Goal: Contribute content

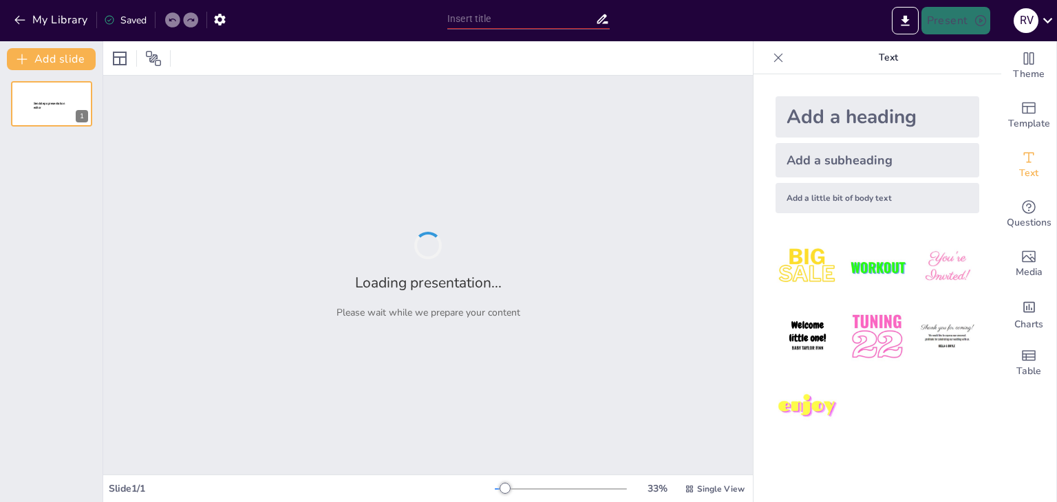
type input "Estrategias de Marketing Mix para la Introducción de Huevos Criollos en [GEOGRA…"
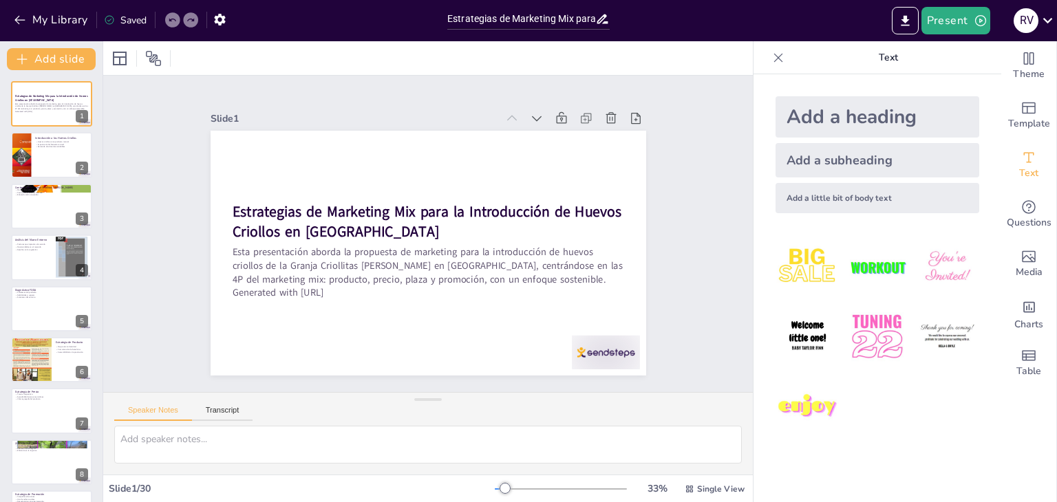
checkbox input "true"
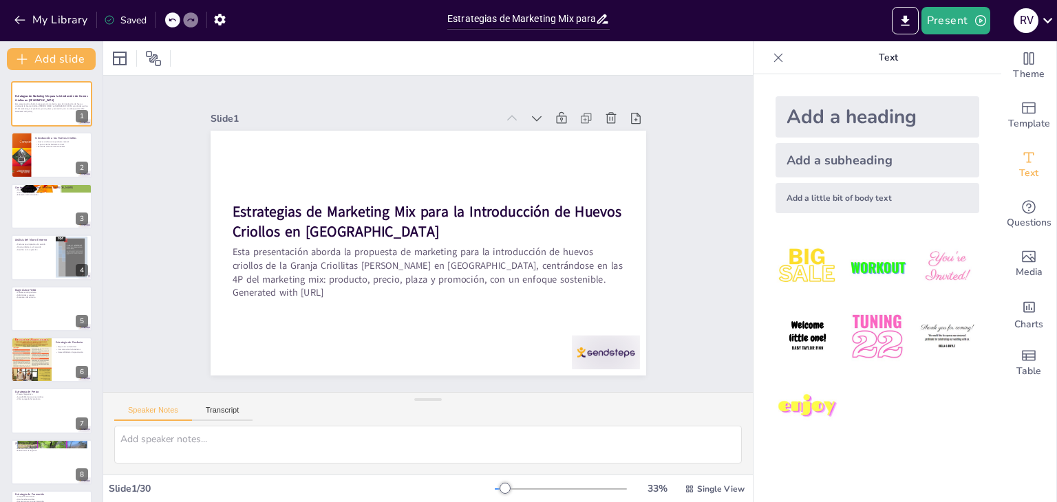
checkbox input "true"
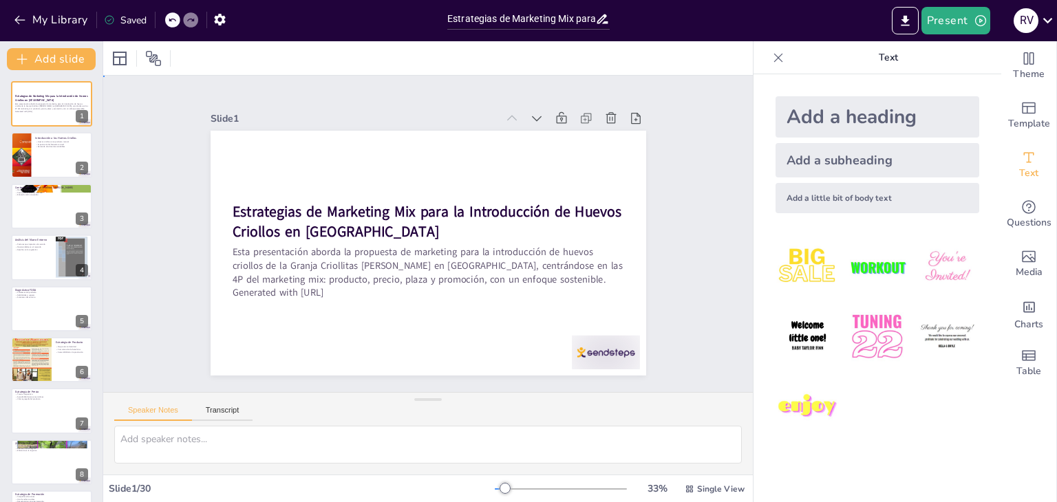
click at [666, 198] on div "Slide 1 Estrategias de Marketing Mix para la Introducción de Huevos Criollos en…" at bounding box center [428, 234] width 513 height 284
checkbox input "true"
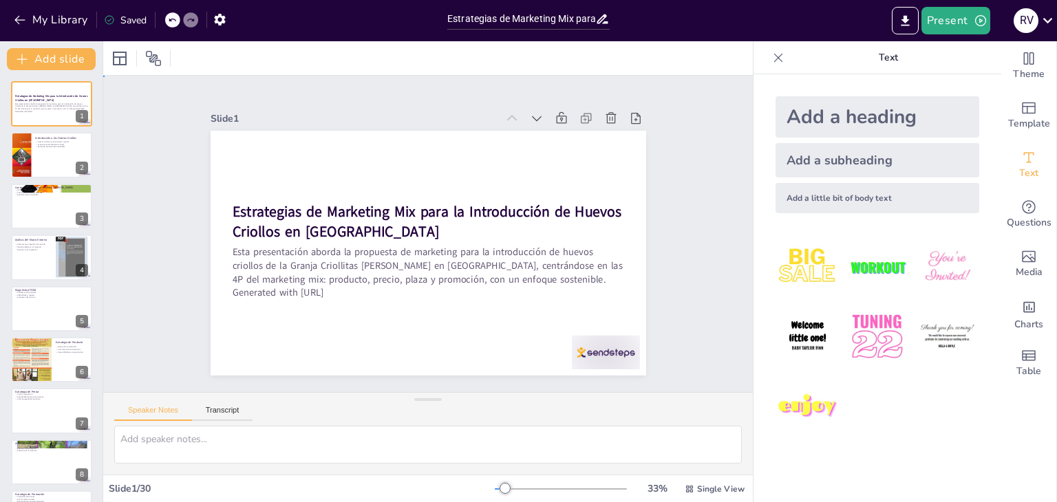
checkbox input "true"
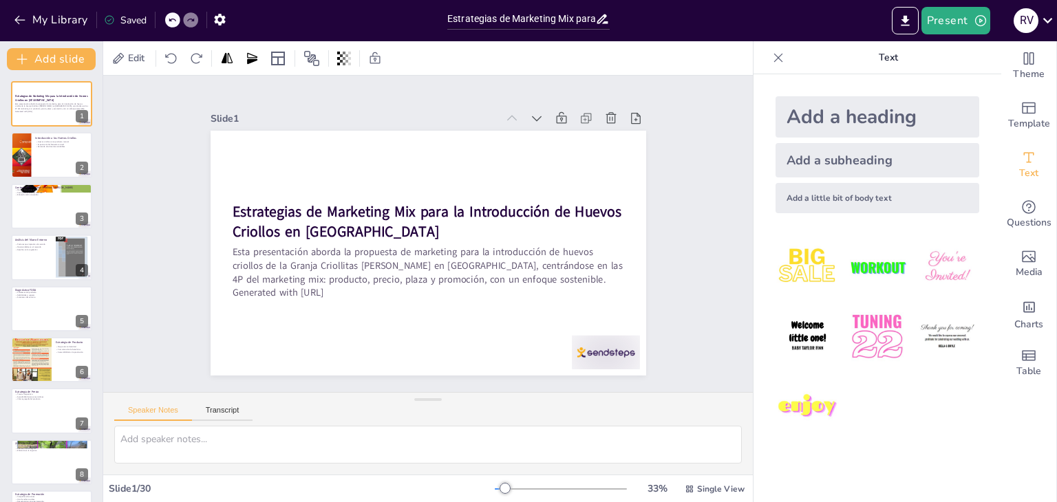
checkbox input "true"
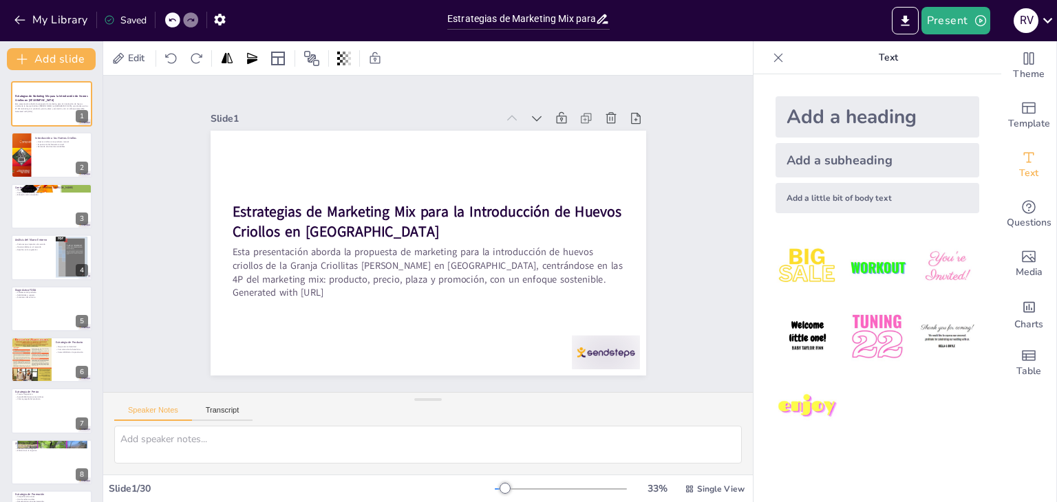
checkbox input "true"
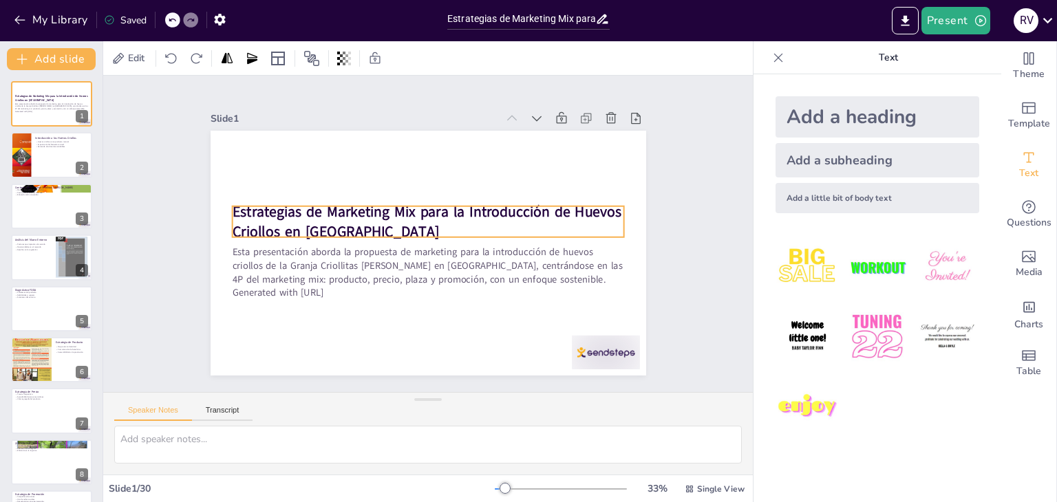
checkbox input "true"
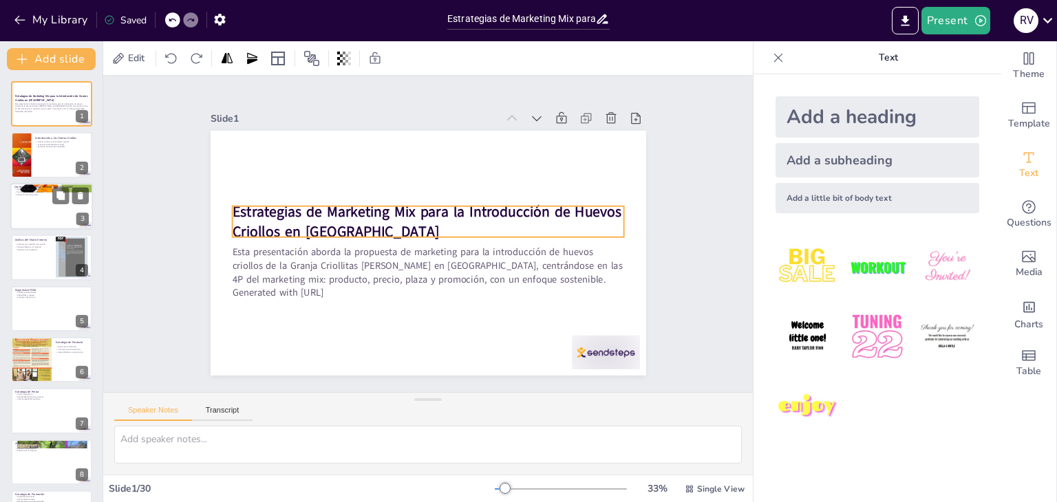
checkbox input "true"
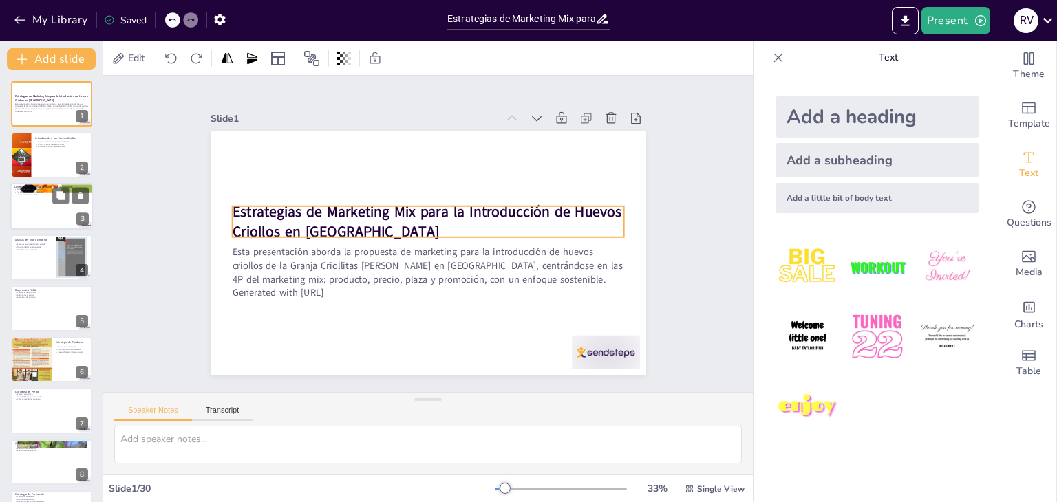
checkbox input "true"
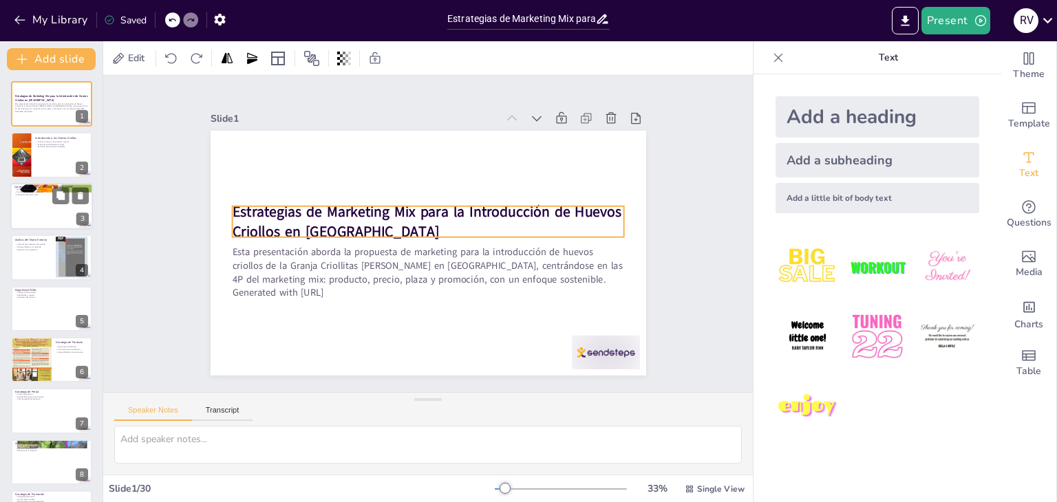
checkbox input "true"
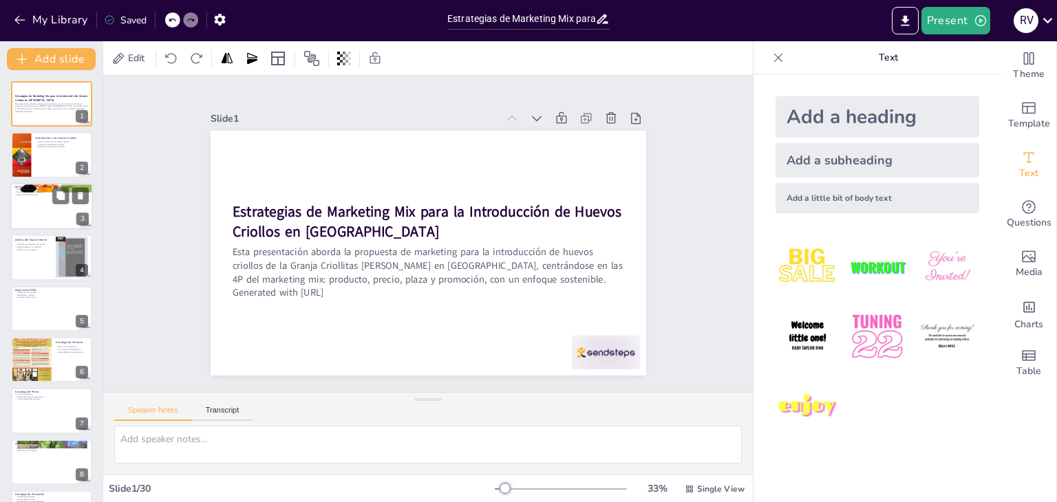
checkbox input "true"
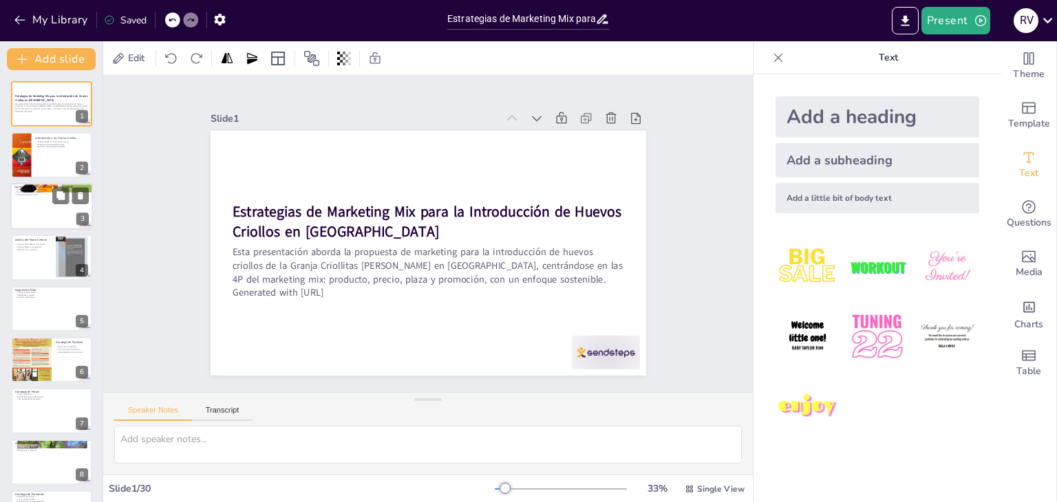
checkbox input "true"
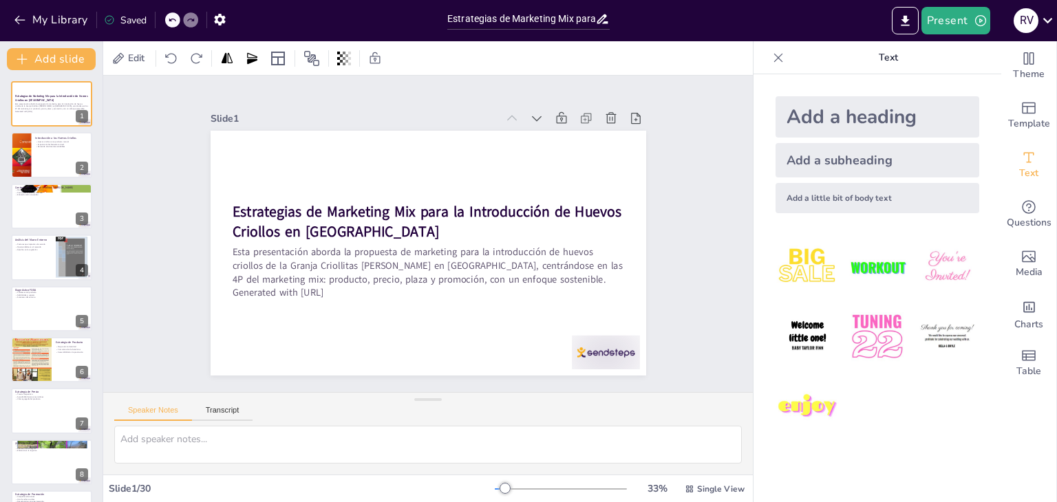
checkbox input "true"
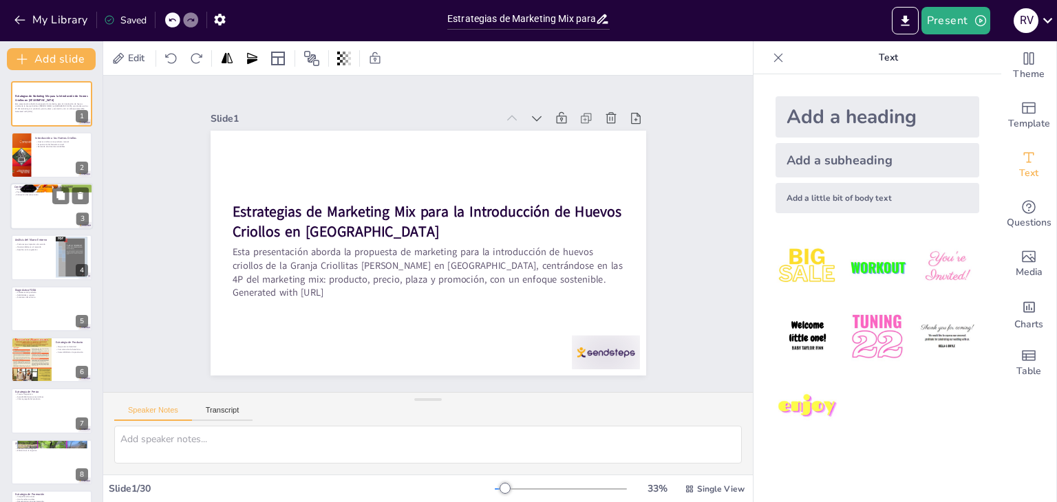
checkbox input "true"
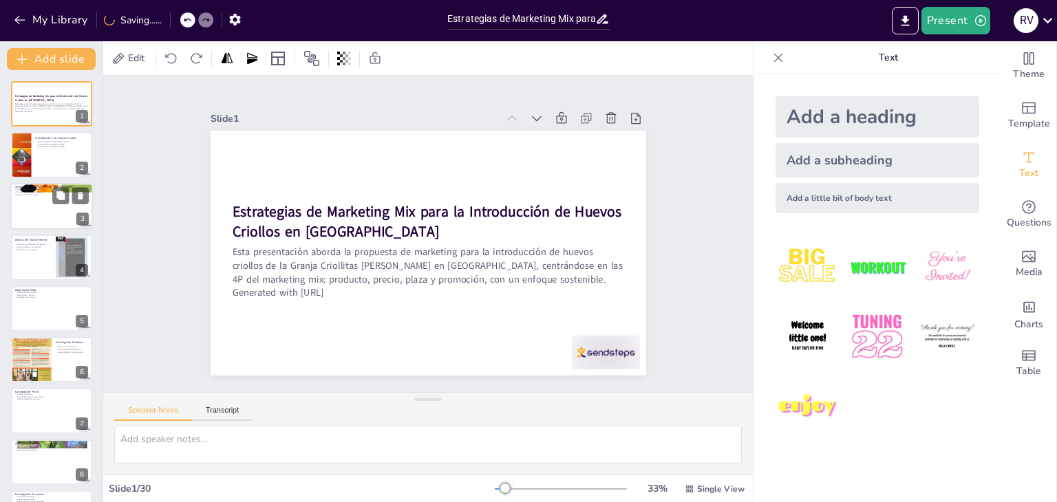
click at [45, 220] on div at bounding box center [51, 206] width 83 height 47
type textarea "La Granja Criollitas [PERSON_NAME] se enfoca en un modelo de producción que no …"
checkbox input "true"
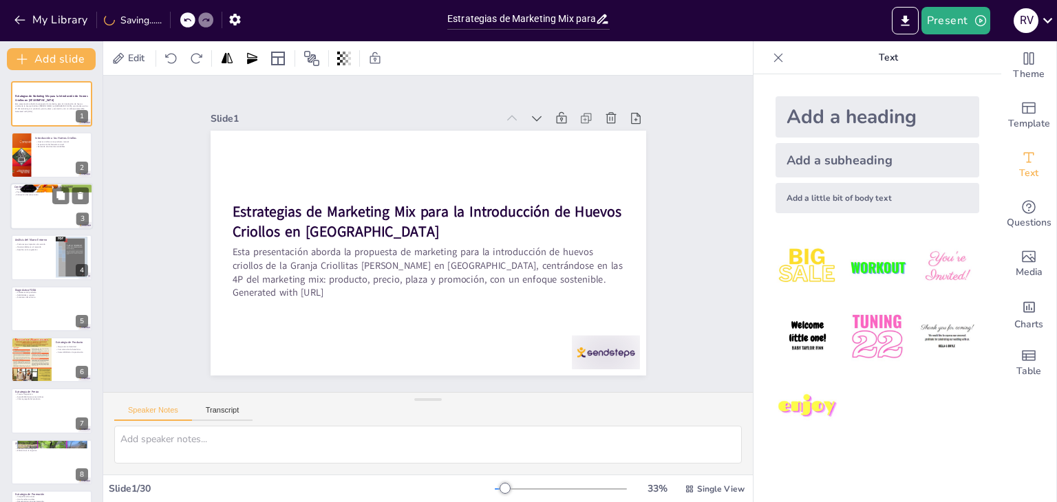
checkbox input "true"
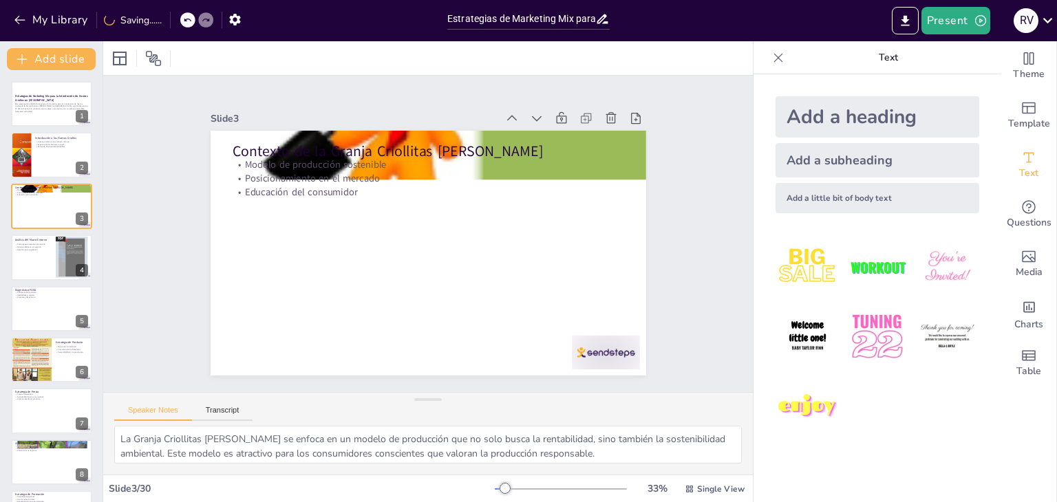
checkbox input "true"
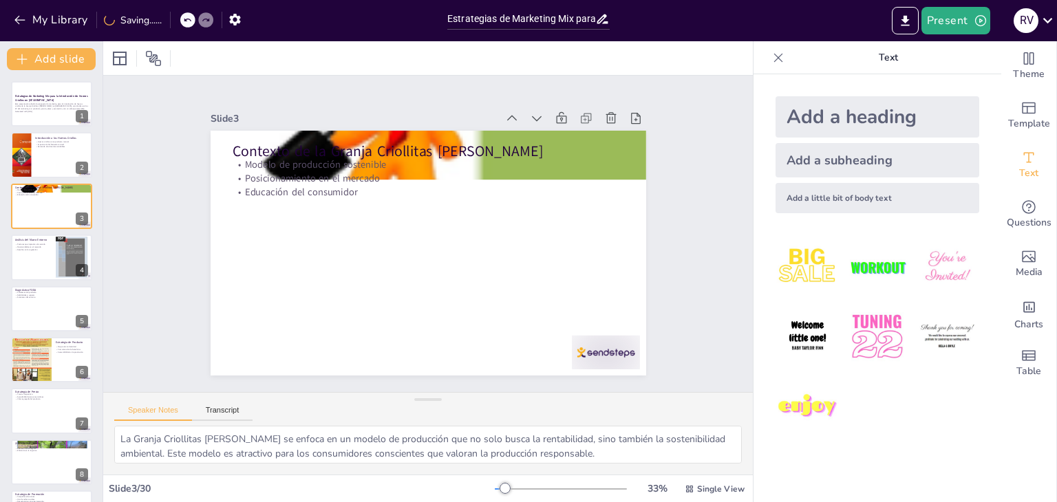
checkbox input "true"
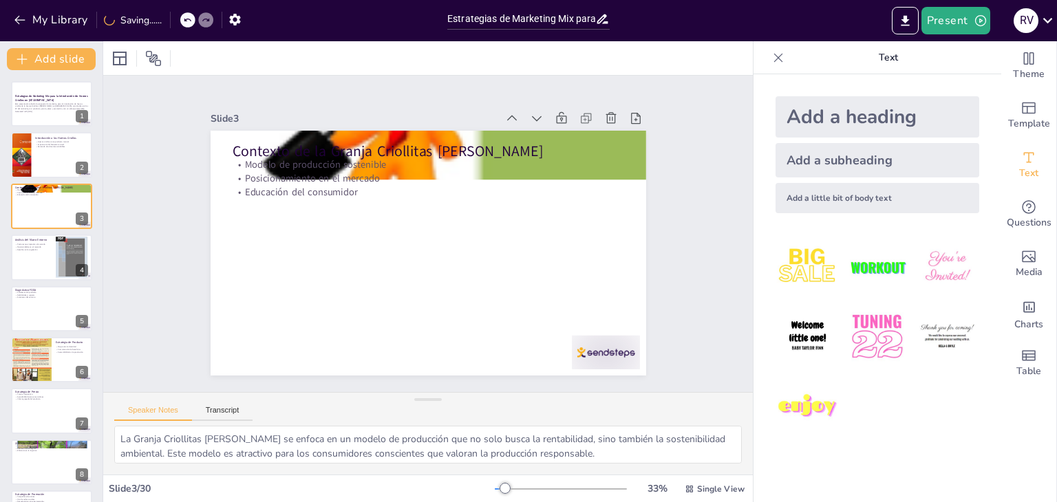
checkbox input "true"
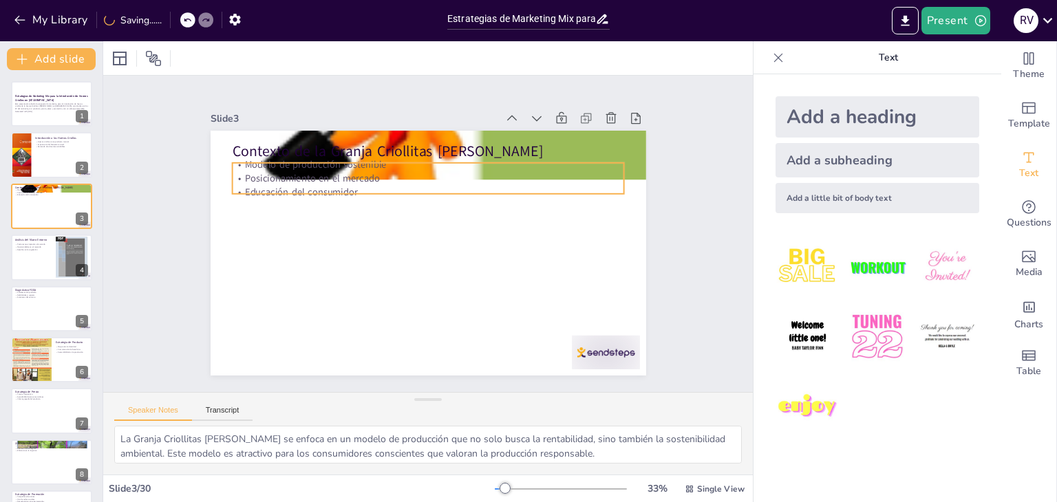
checkbox input "true"
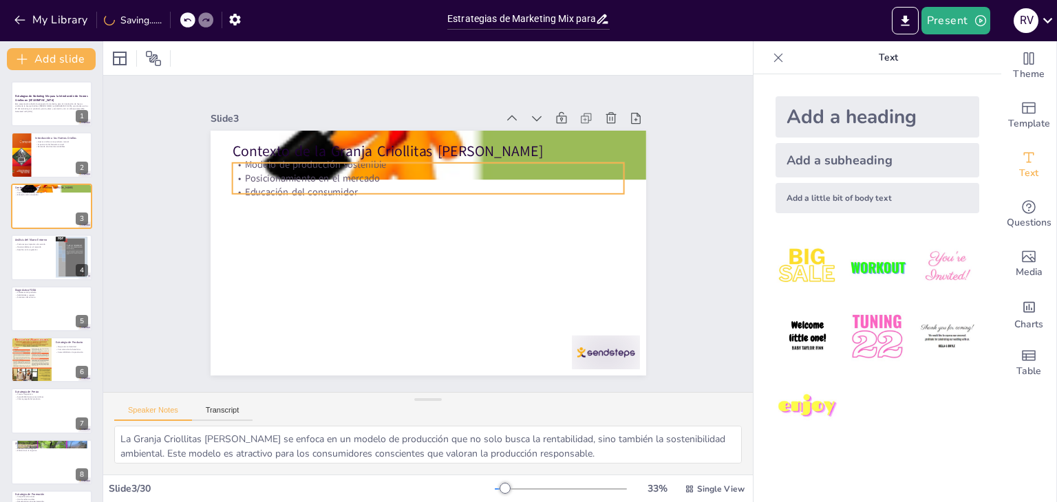
checkbox input "true"
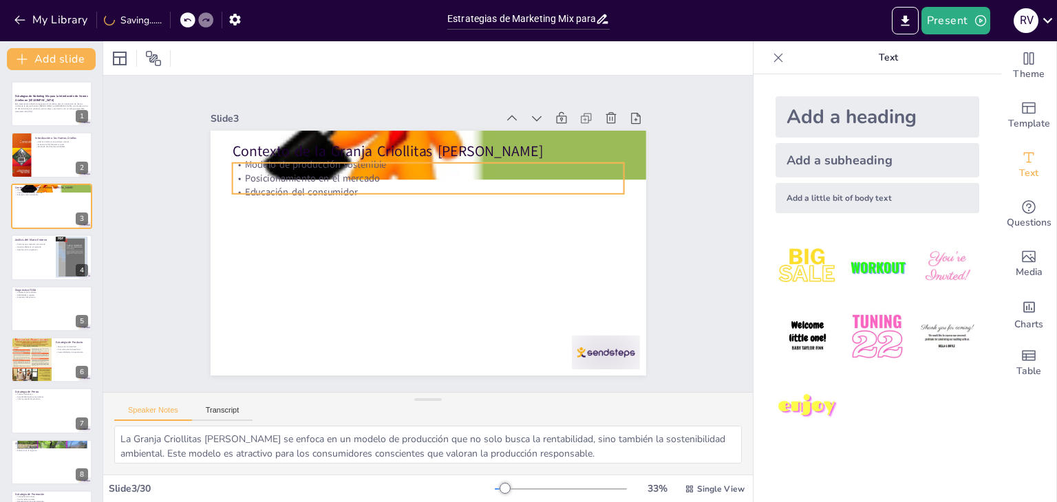
checkbox input "true"
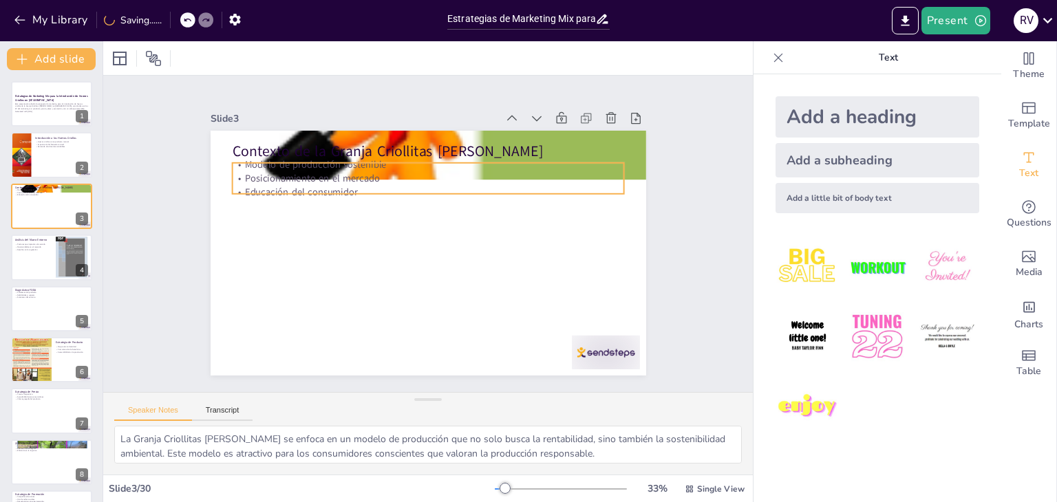
checkbox input "true"
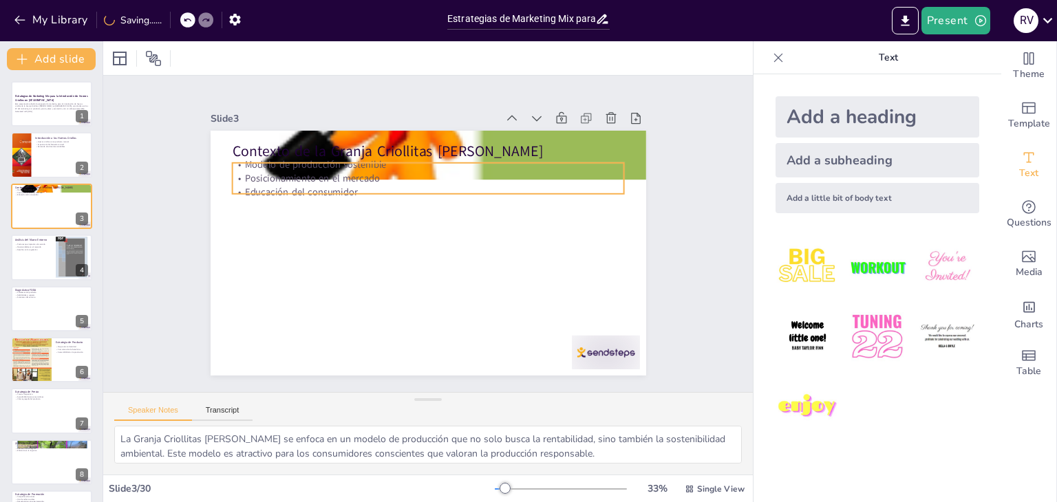
checkbox input "true"
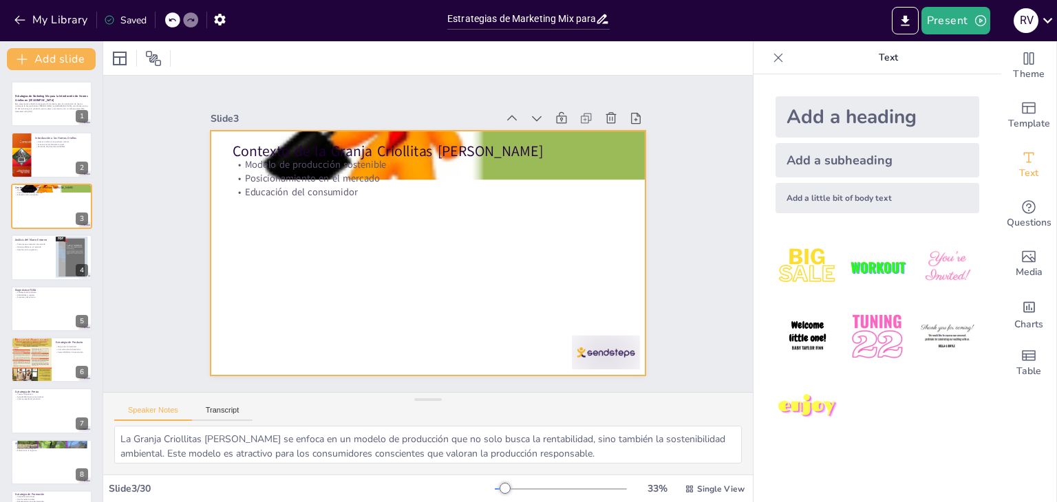
checkbox input "true"
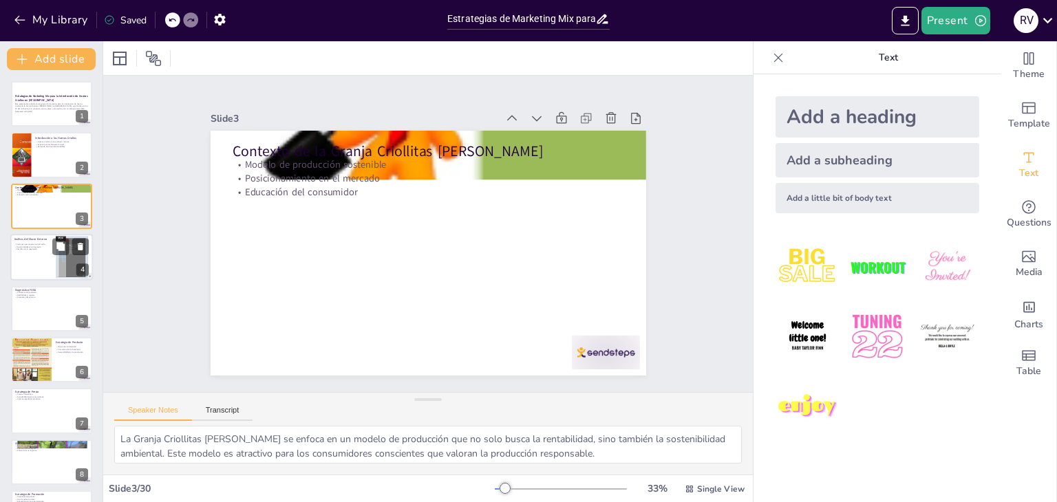
checkbox input "true"
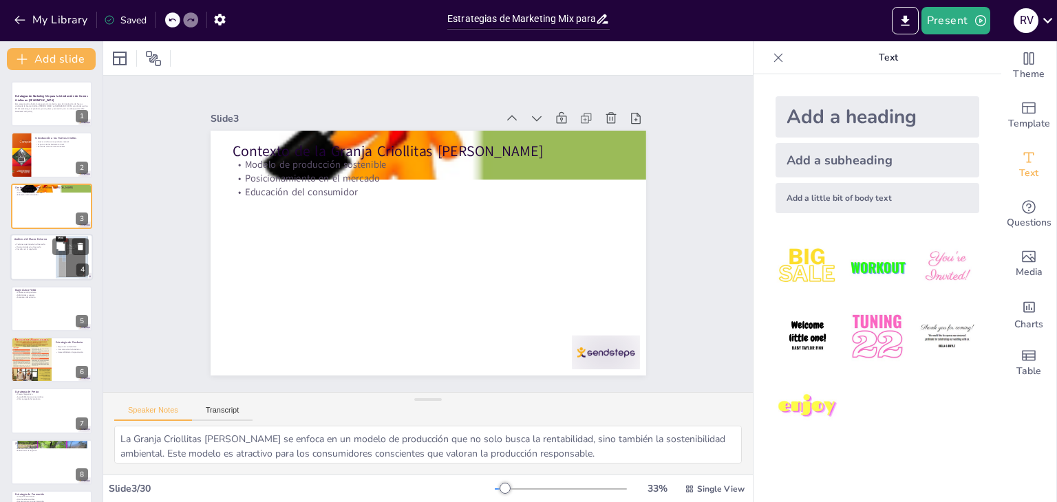
checkbox input "true"
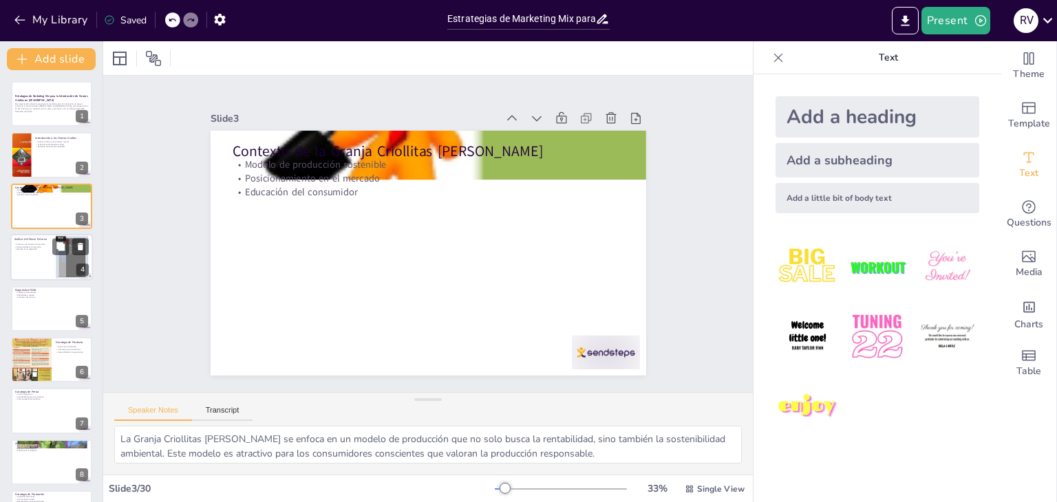
checkbox input "true"
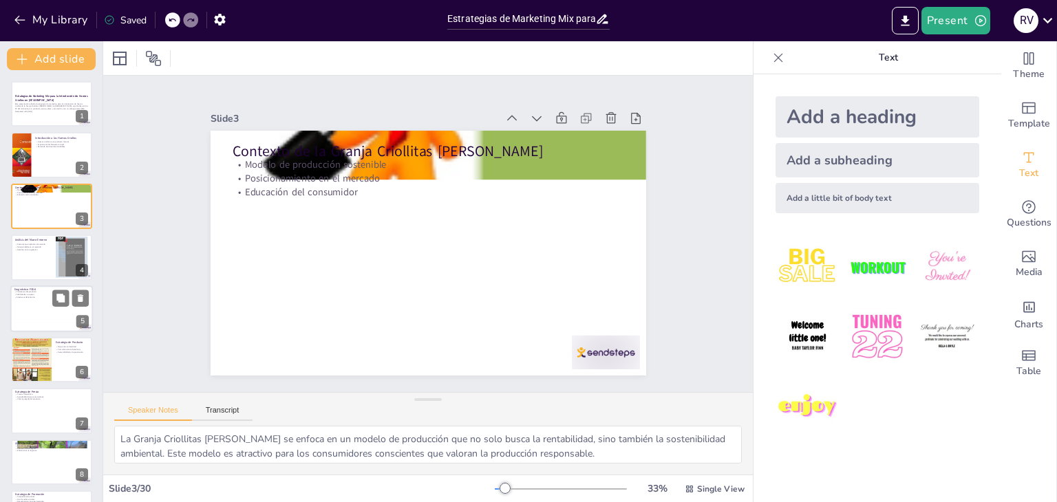
checkbox input "true"
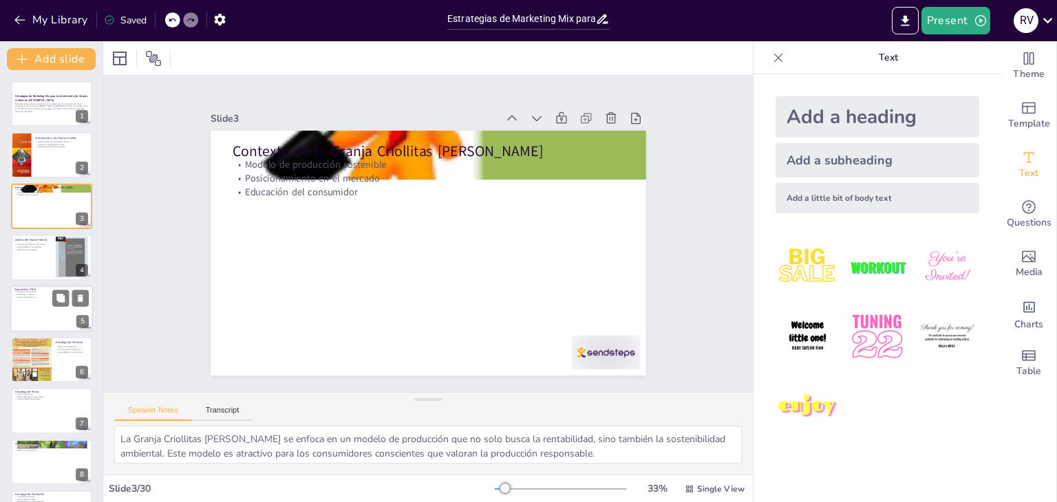
checkbox input "true"
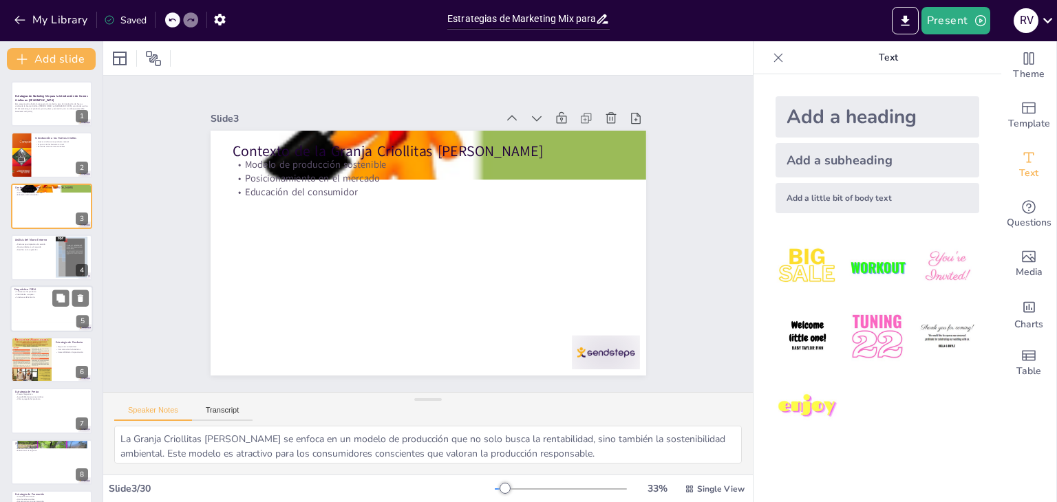
checkbox input "true"
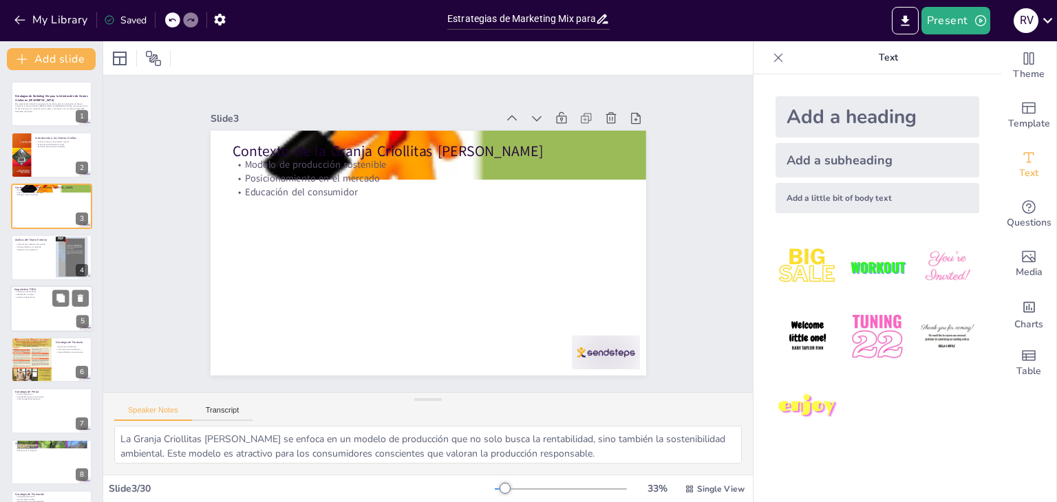
checkbox input "true"
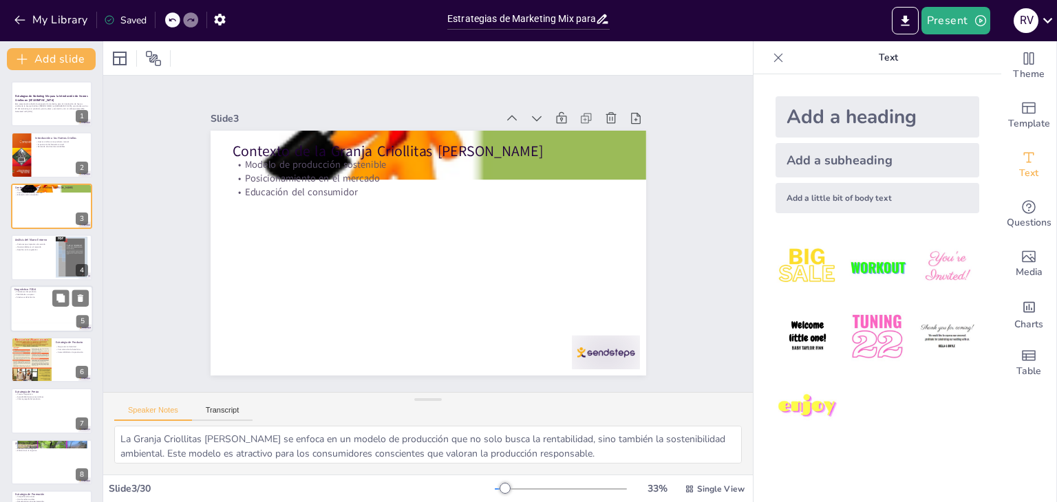
click at [45, 306] on div at bounding box center [51, 309] width 83 height 47
type textarea "Identificar las fortalezas del producto permite a la Granja Criollitas [PERSON_…"
checkbox input "true"
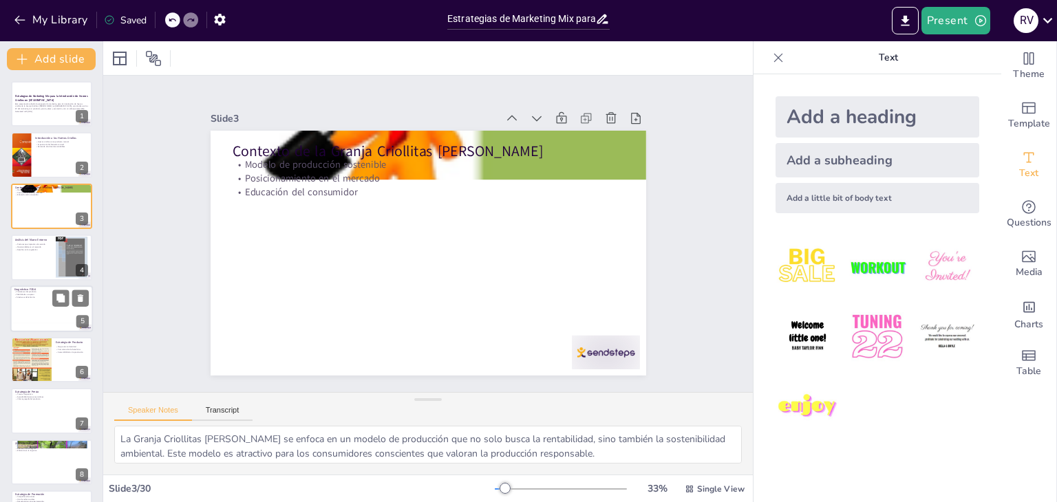
checkbox input "true"
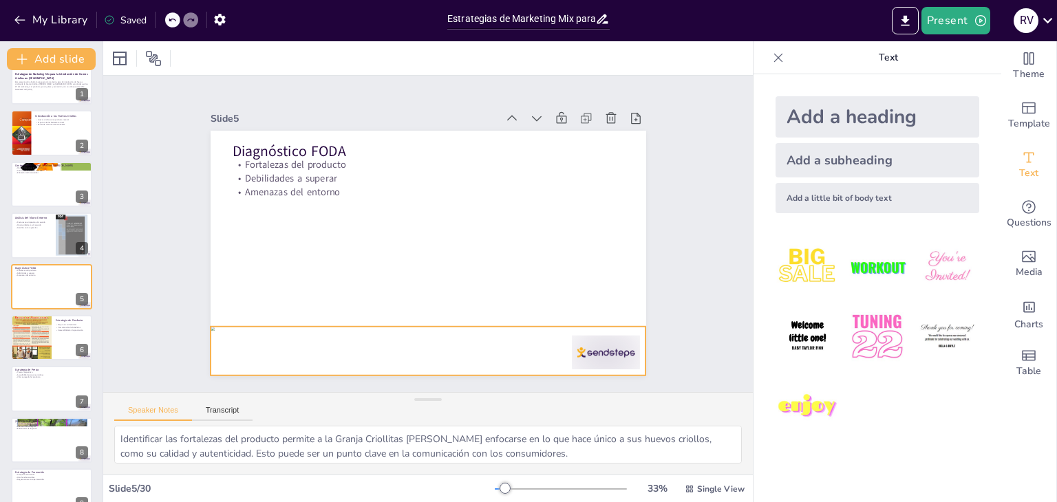
checkbox input "true"
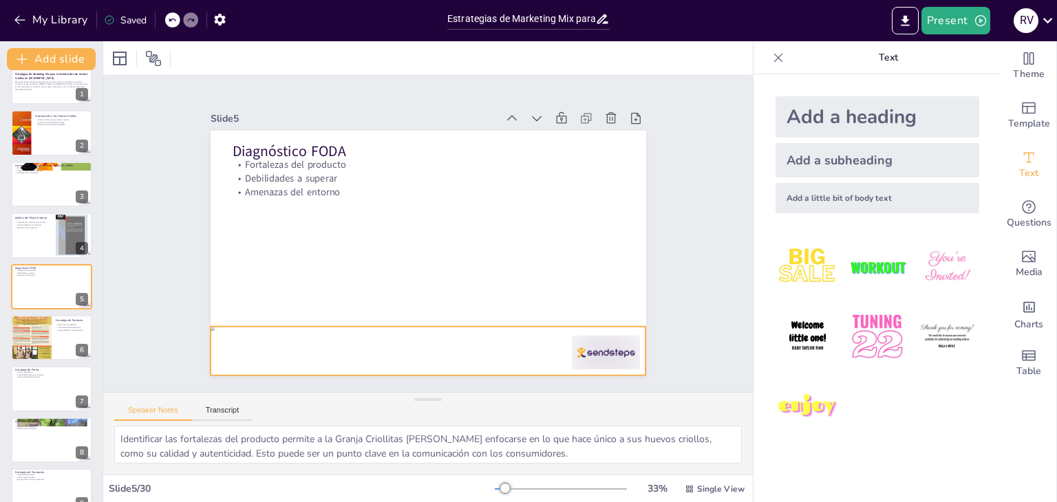
checkbox input "true"
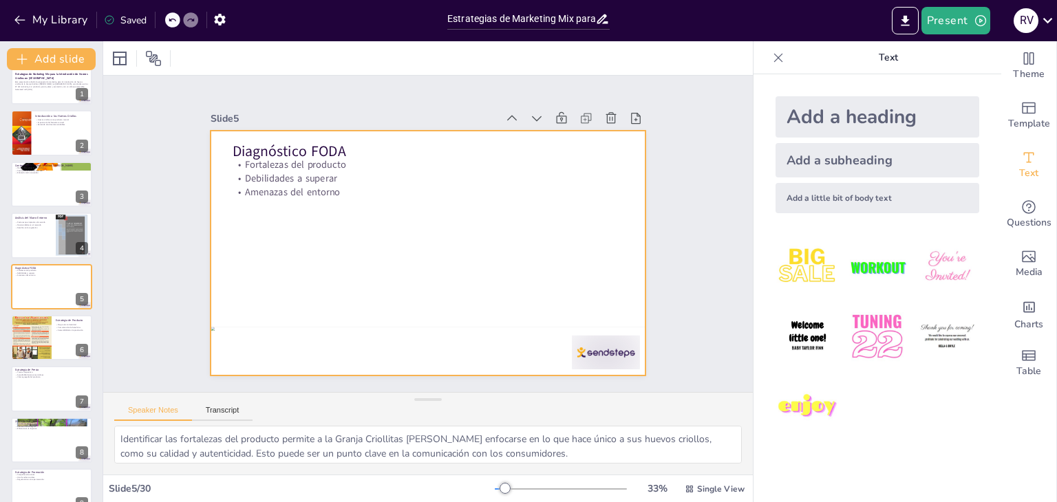
checkbox input "true"
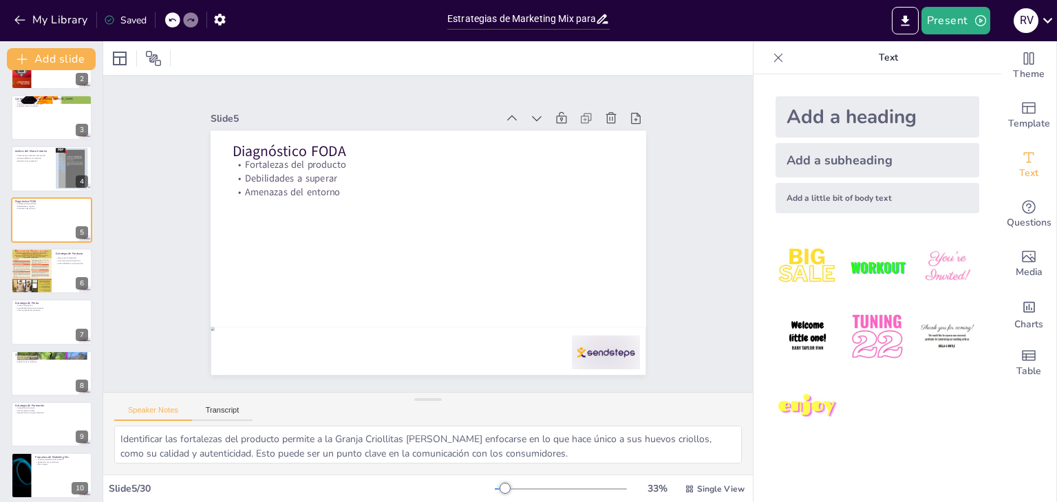
scroll to position [91, 0]
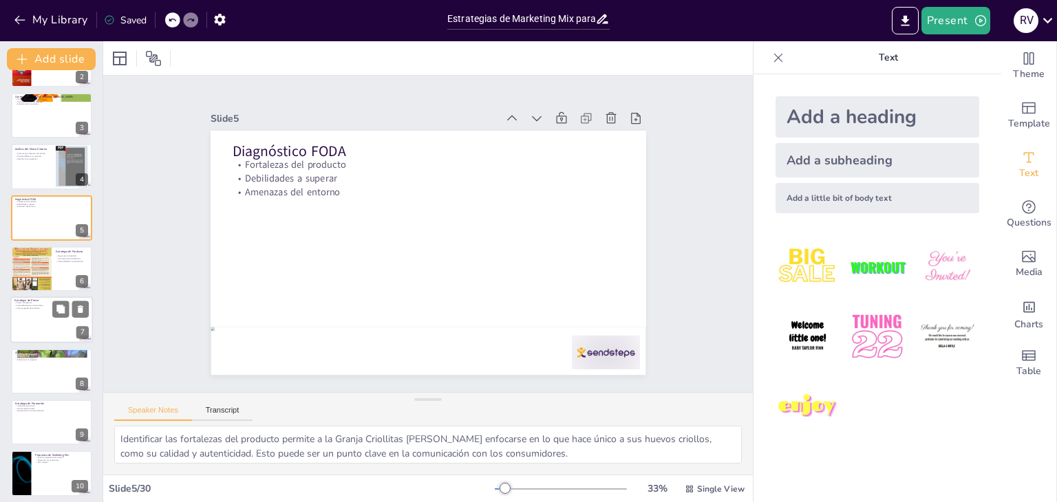
checkbox input "true"
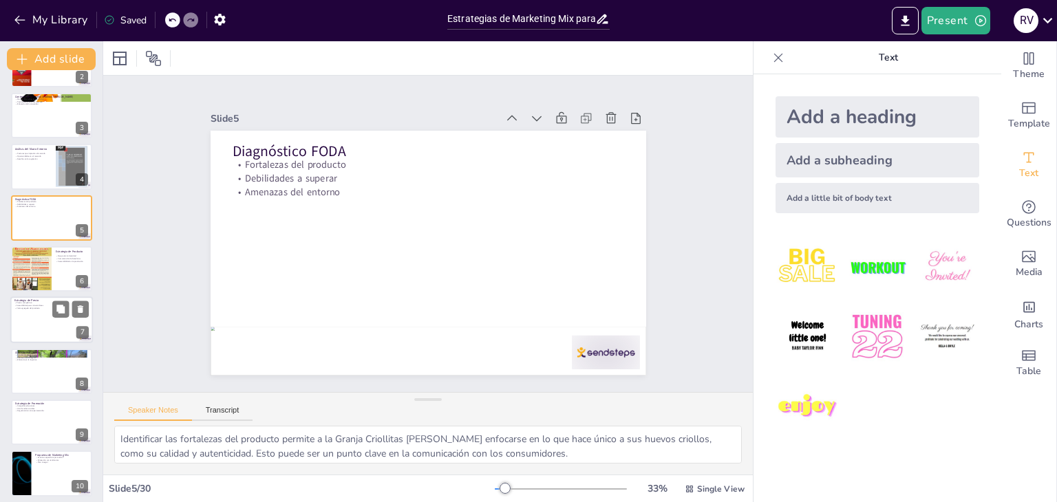
checkbox input "true"
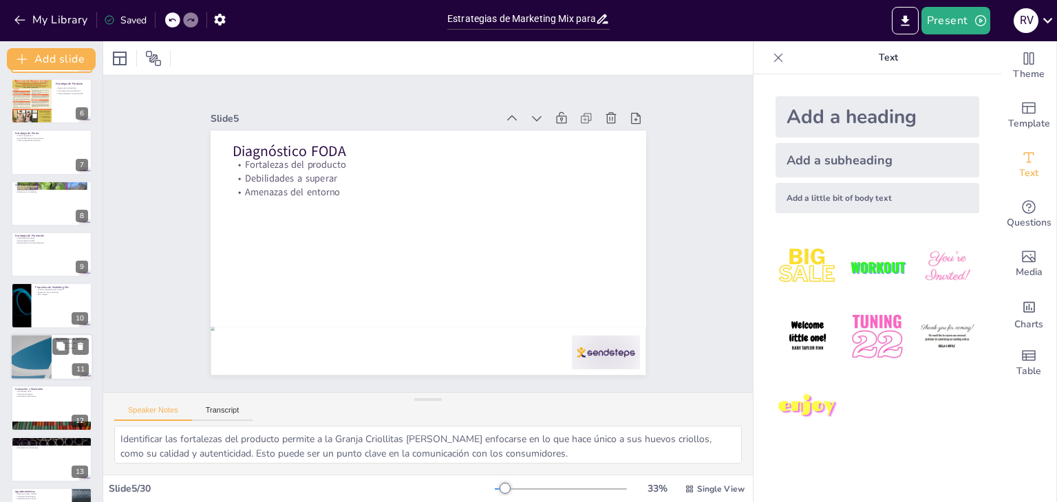
checkbox input "true"
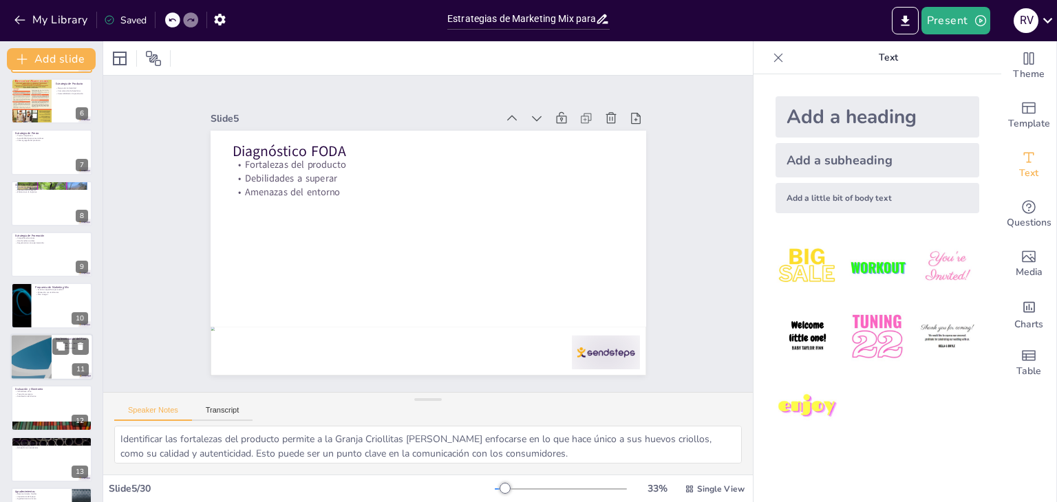
checkbox input "true"
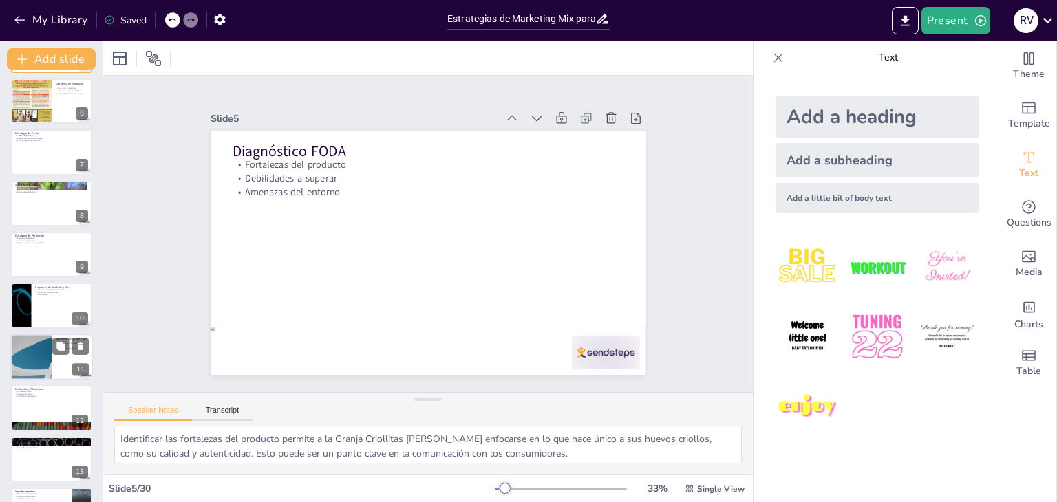
checkbox input "true"
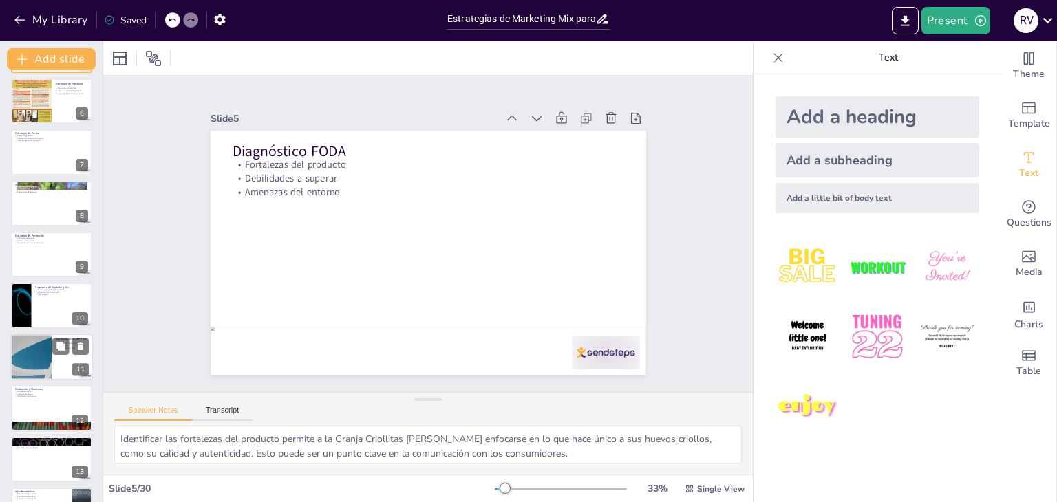
checkbox input "true"
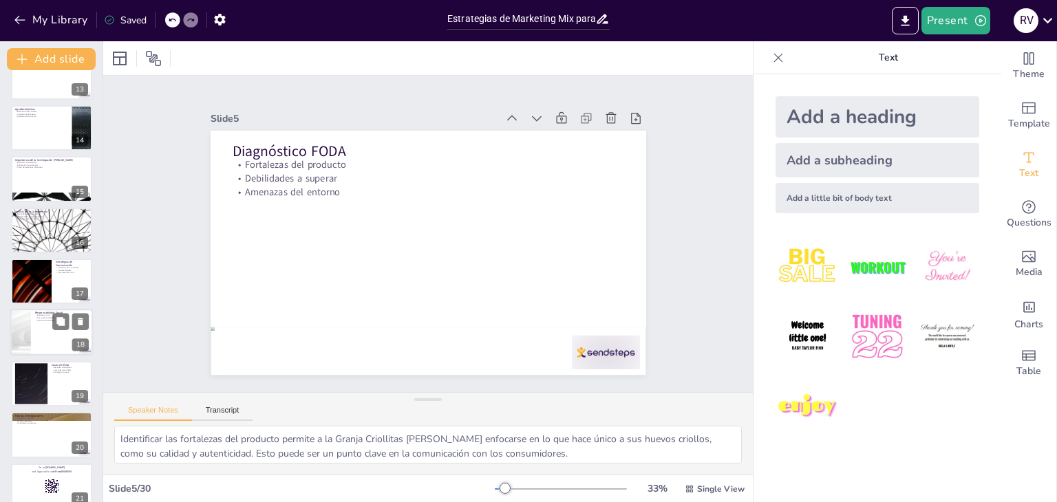
click at [52, 338] on div at bounding box center [51, 333] width 83 height 47
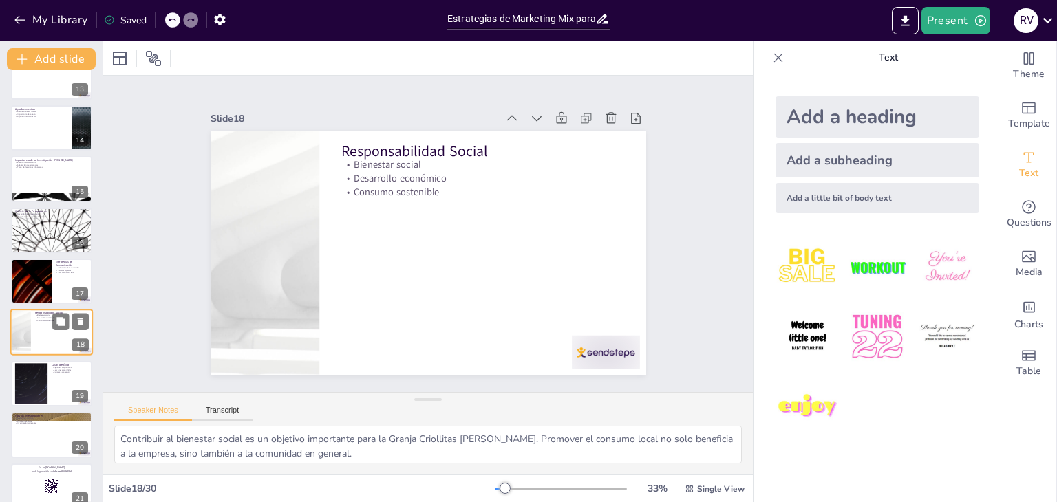
scroll to position [688, 0]
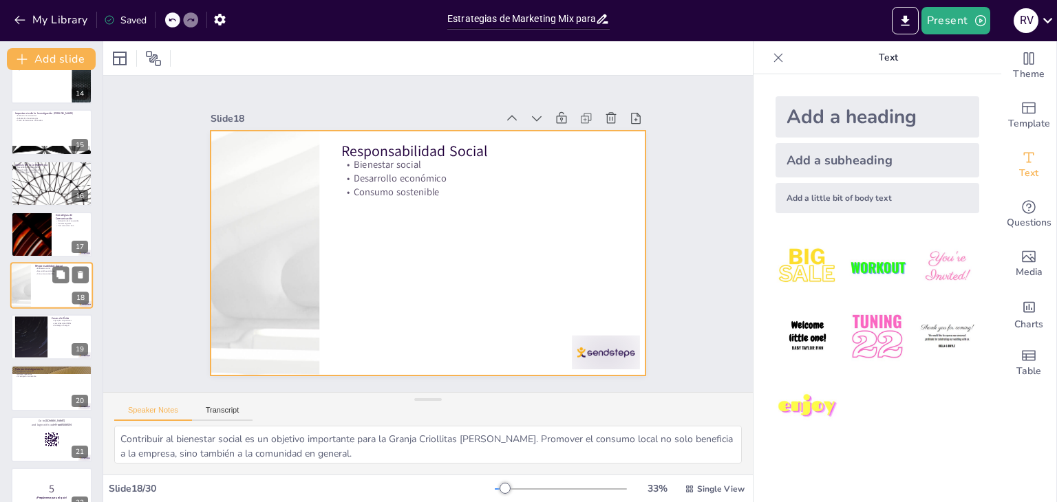
click at [38, 278] on div at bounding box center [51, 286] width 83 height 47
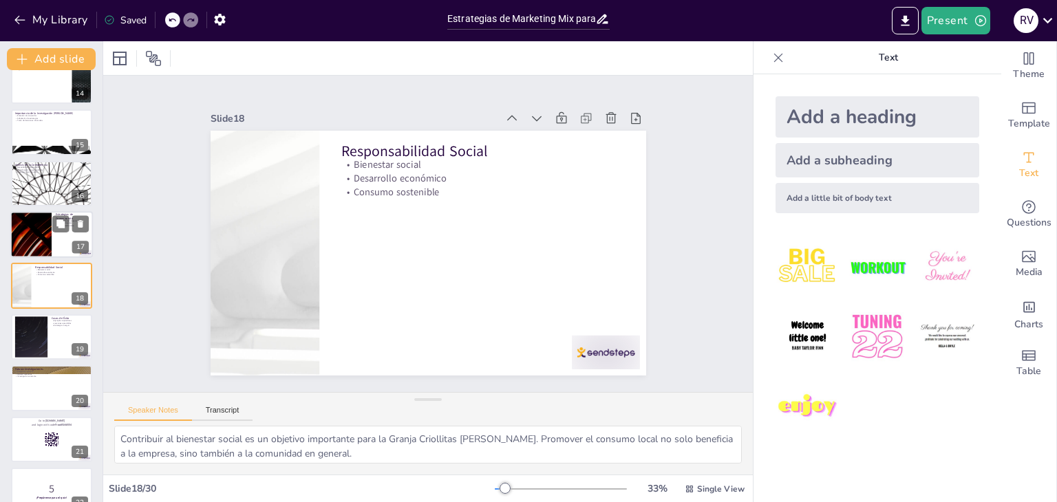
click at [33, 237] on div at bounding box center [31, 234] width 83 height 47
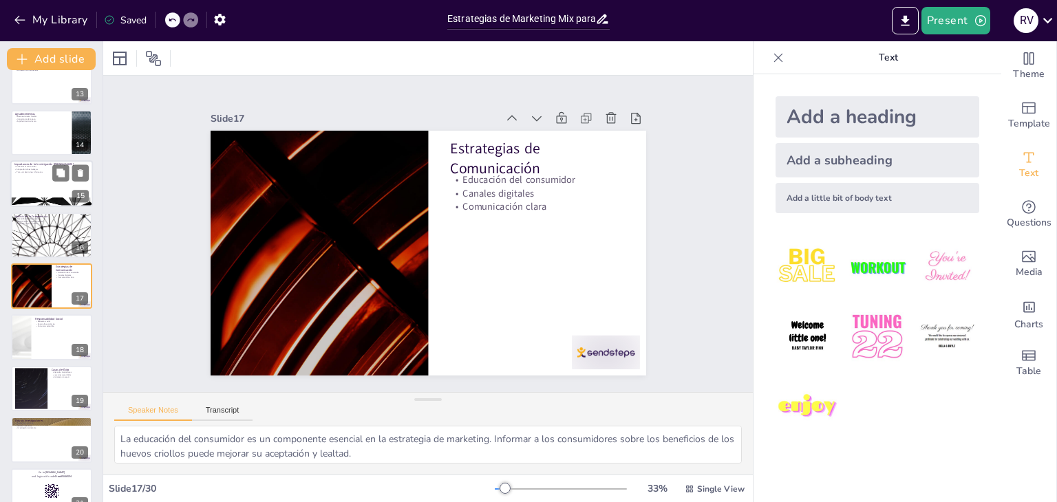
click at [36, 177] on div at bounding box center [51, 184] width 83 height 47
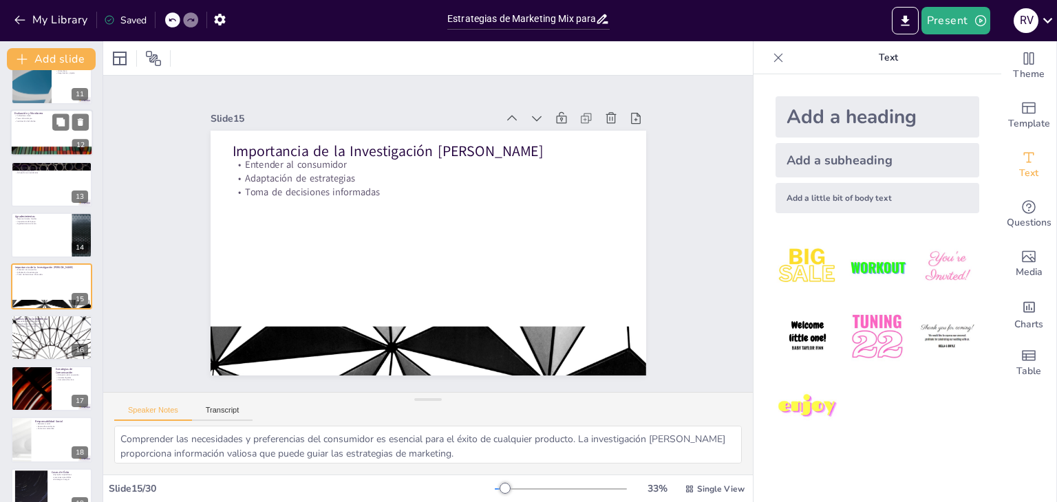
click at [41, 134] on div at bounding box center [51, 132] width 83 height 47
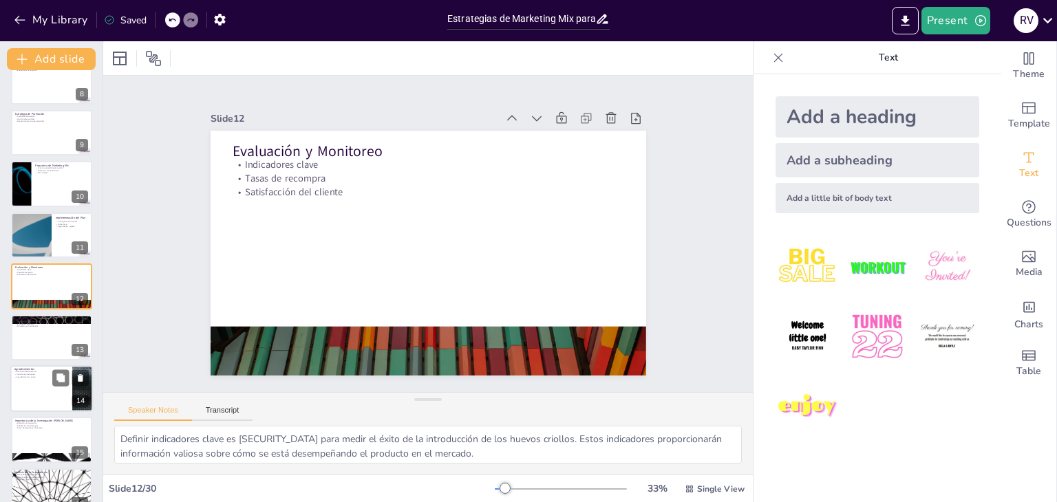
click at [39, 387] on div at bounding box center [51, 388] width 83 height 47
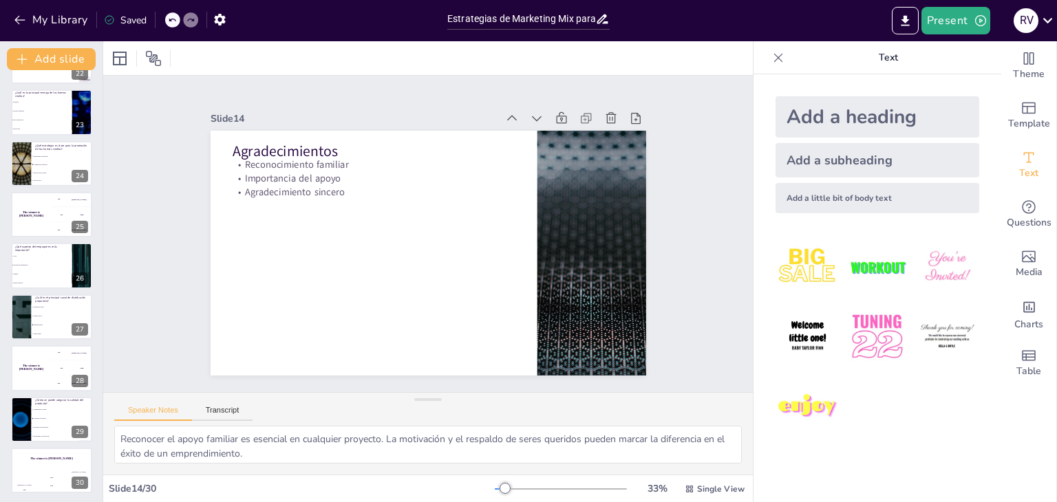
scroll to position [1120, 0]
click at [30, 458] on h4 "The winner is [PERSON_NAME]" at bounding box center [51, 456] width 83 height 3
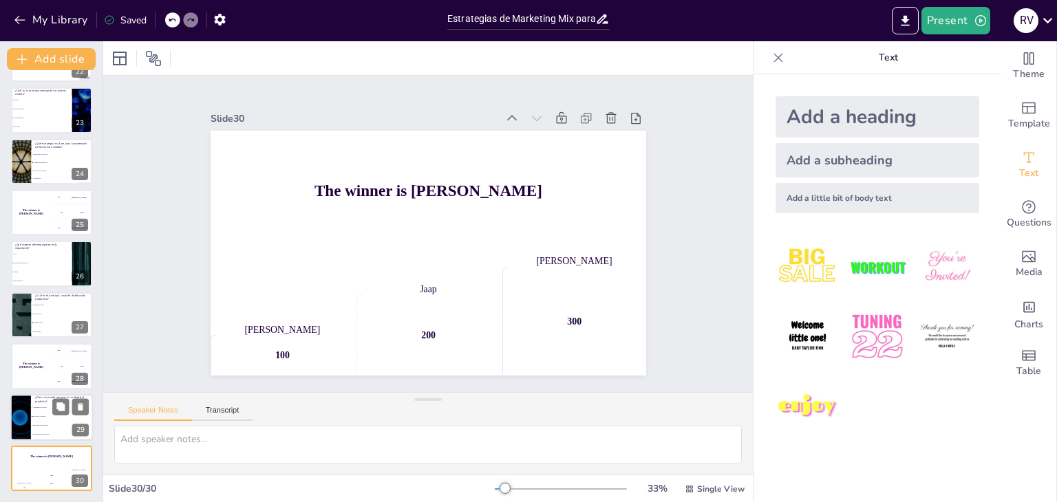
click at [31, 421] on li "Ignorando la producción" at bounding box center [62, 425] width 62 height 9
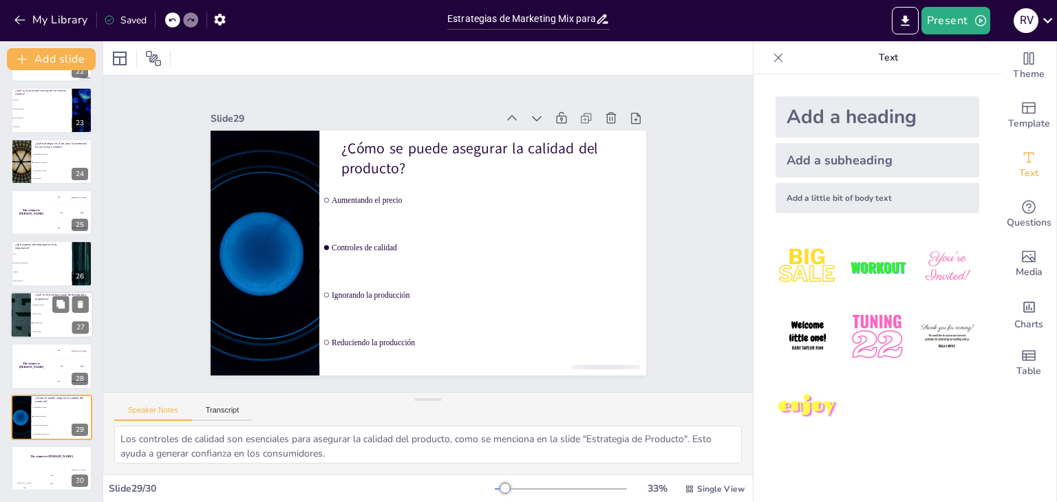
click at [36, 313] on span "Ferias locales" at bounding box center [62, 314] width 59 height 2
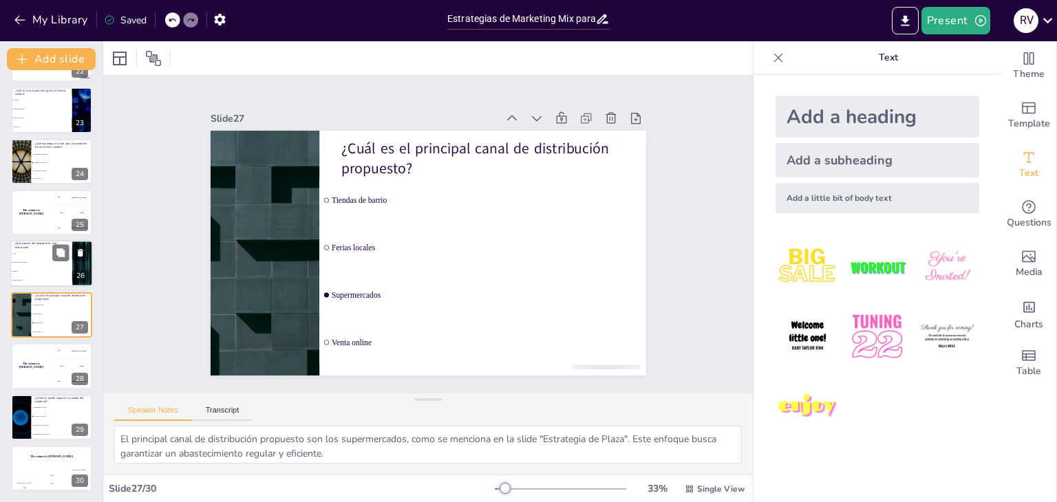
click at [42, 251] on li "Color" at bounding box center [41, 254] width 62 height 9
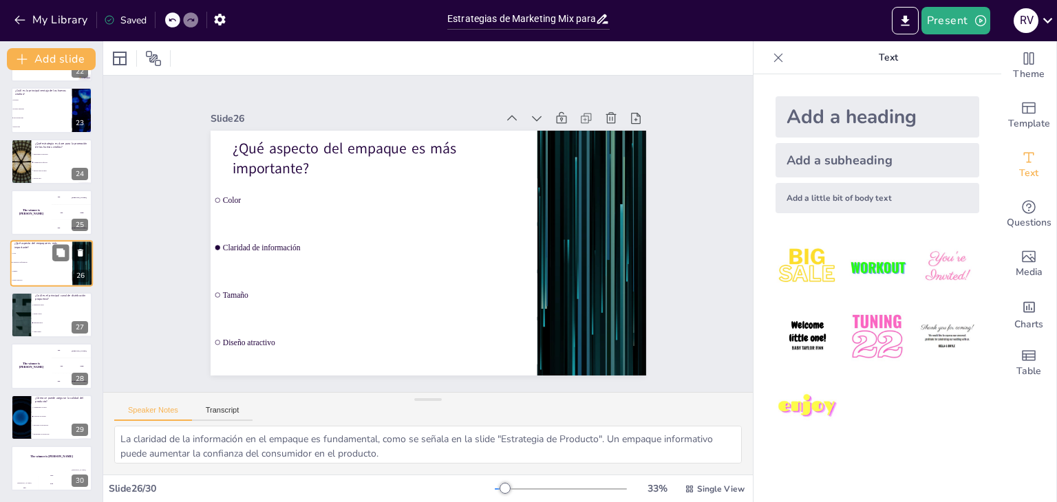
scroll to position [1097, 0]
